Goal: Task Accomplishment & Management: Use online tool/utility

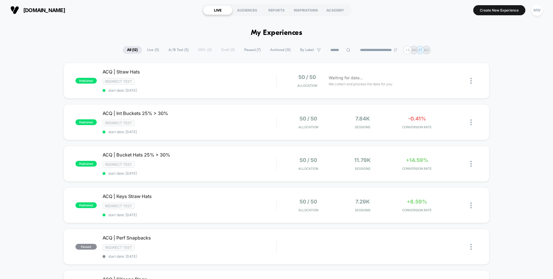
scroll to position [18, 0]
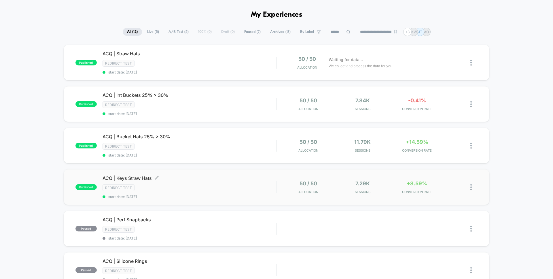
click at [201, 187] on div "Redirect Test" at bounding box center [189, 187] width 174 height 7
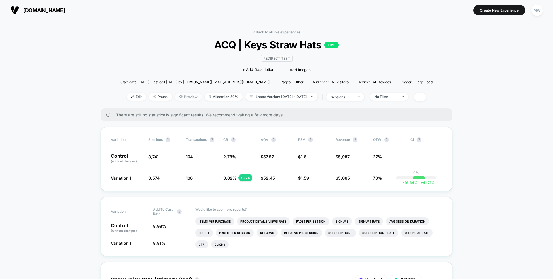
click at [176, 94] on span "Preview" at bounding box center [188, 97] width 27 height 8
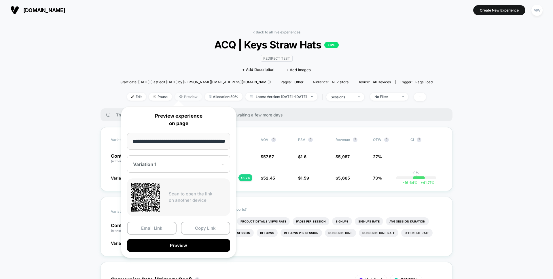
scroll to position [0, 14]
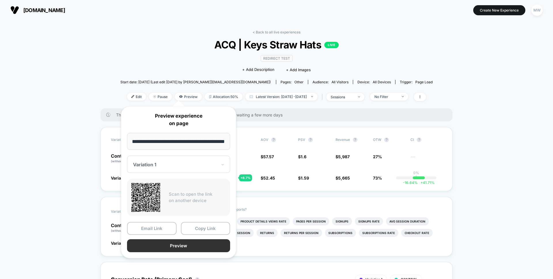
click at [198, 249] on button "Preview" at bounding box center [178, 245] width 103 height 13
